Goal: Transaction & Acquisition: Purchase product/service

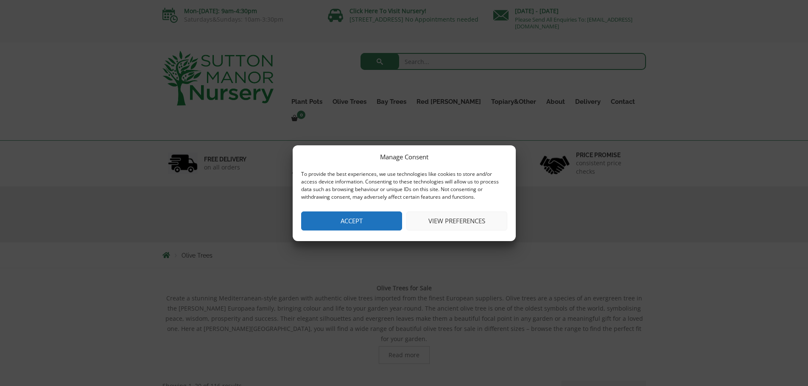
click at [354, 226] on button "Accept" at bounding box center [351, 221] width 101 height 19
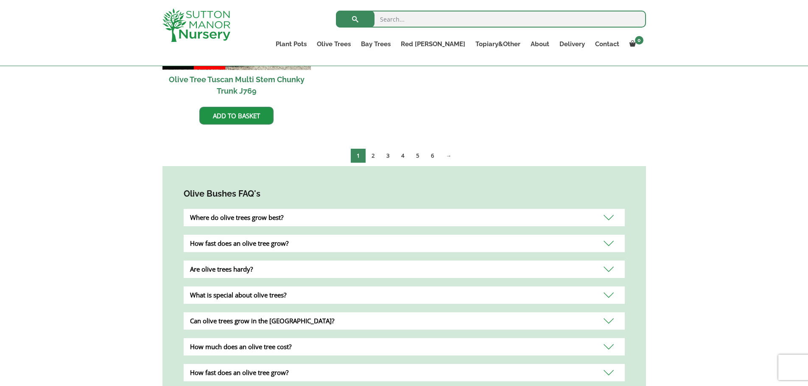
scroll to position [1781, 0]
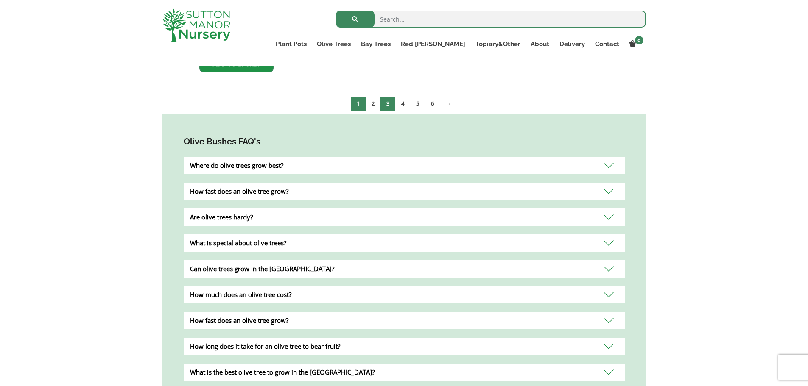
click at [390, 97] on link "3" at bounding box center [387, 104] width 15 height 14
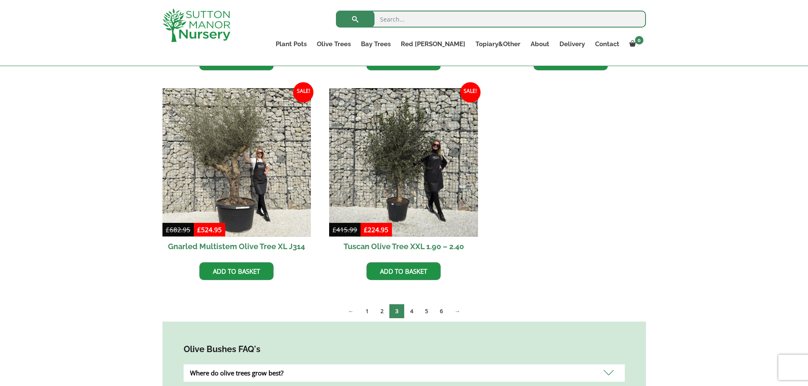
scroll to position [636, 0]
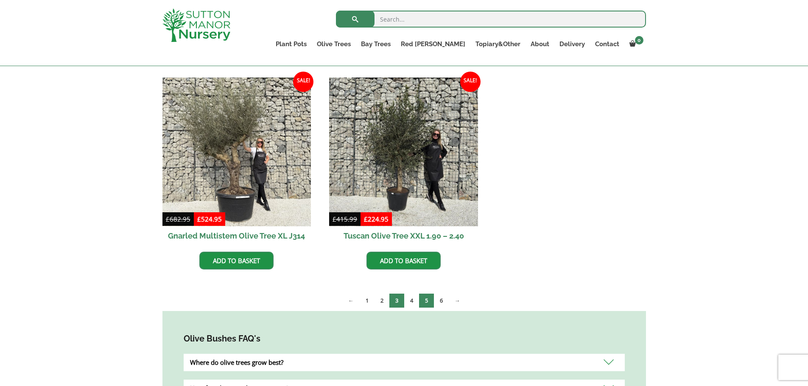
click at [428, 303] on link "5" at bounding box center [426, 301] width 15 height 14
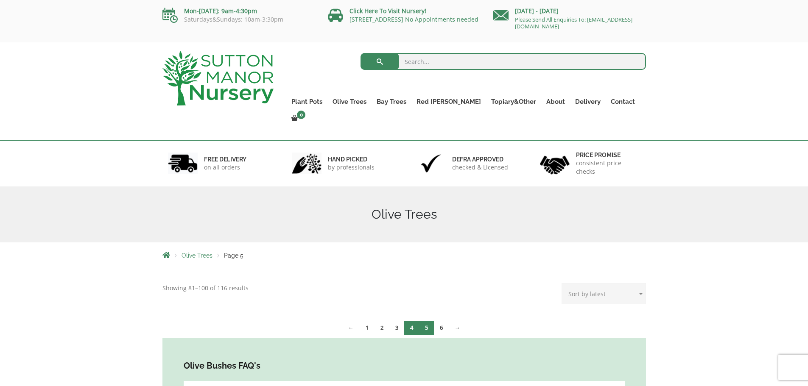
click at [408, 321] on link "4" at bounding box center [411, 328] width 15 height 14
click at [399, 321] on link "3" at bounding box center [396, 328] width 15 height 14
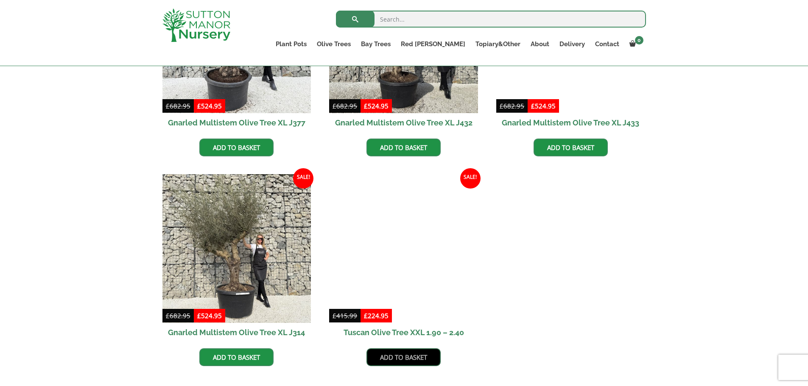
scroll to position [594, 0]
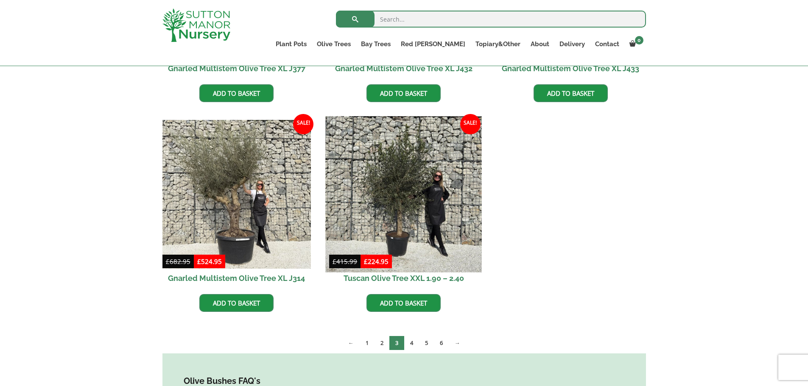
click at [397, 192] on img at bounding box center [404, 194] width 156 height 156
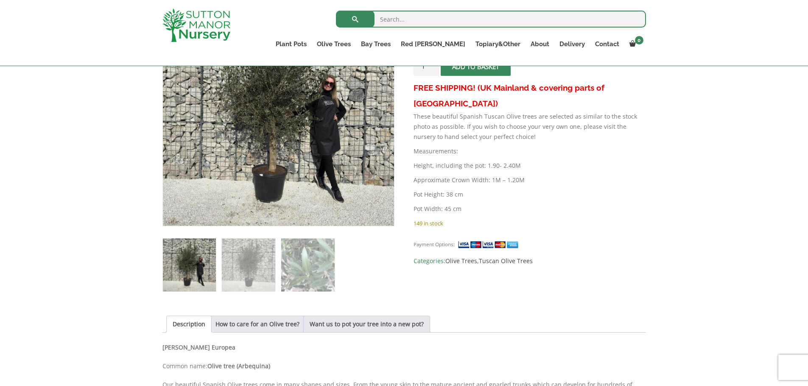
scroll to position [212, 0]
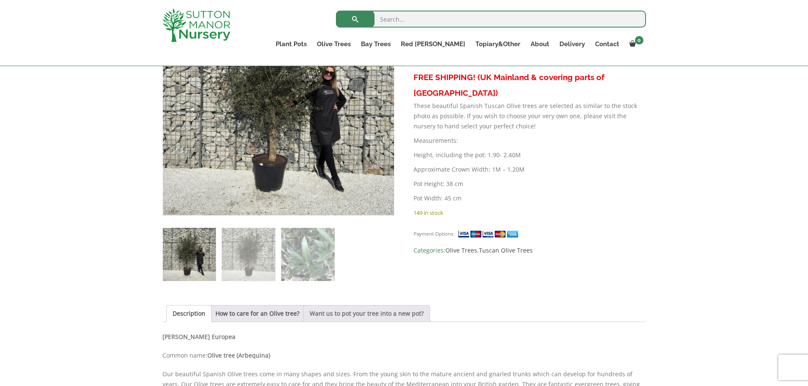
click at [370, 314] on link "Want us to pot your tree into a new pot?" at bounding box center [367, 314] width 114 height 16
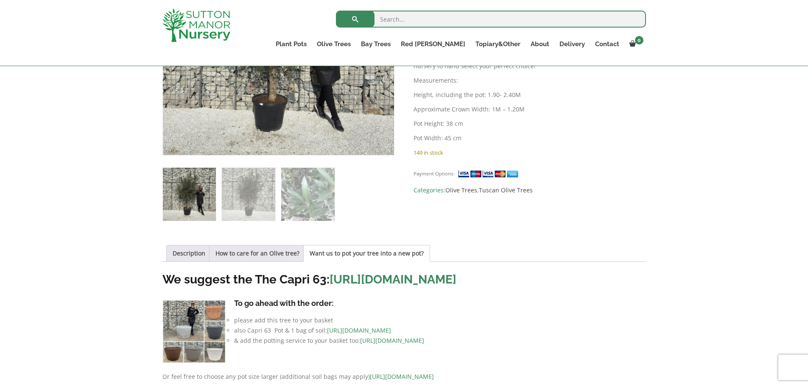
scroll to position [297, 0]
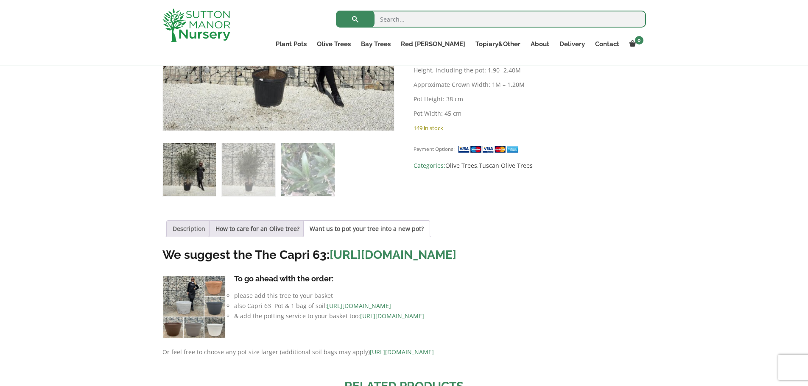
click at [193, 231] on link "Description" at bounding box center [189, 229] width 33 height 16
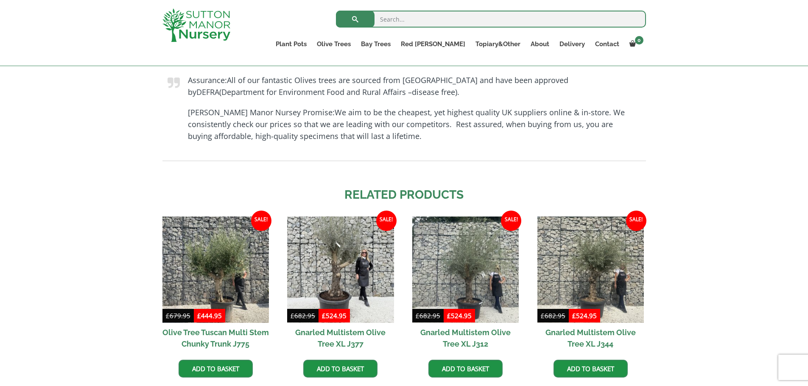
scroll to position [678, 0]
